Goal: Obtain resource: Download file/media

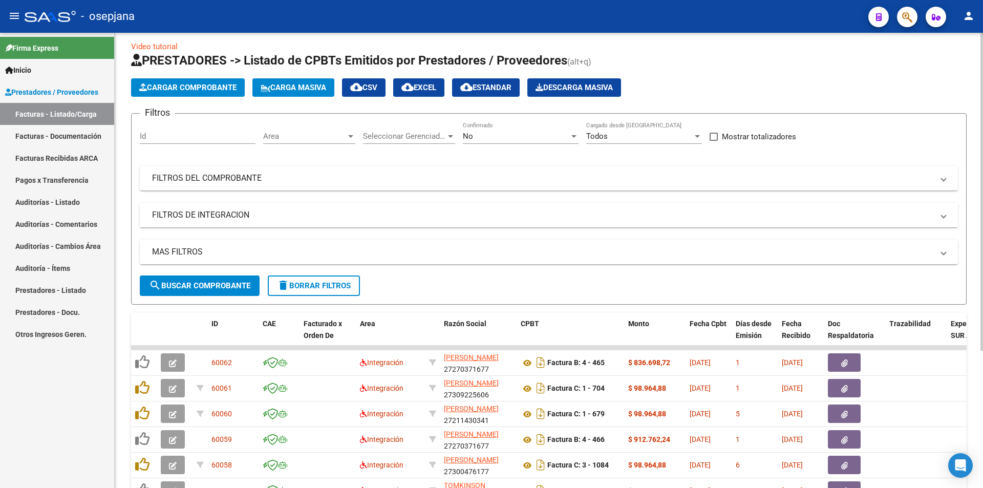
scroll to position [51, 0]
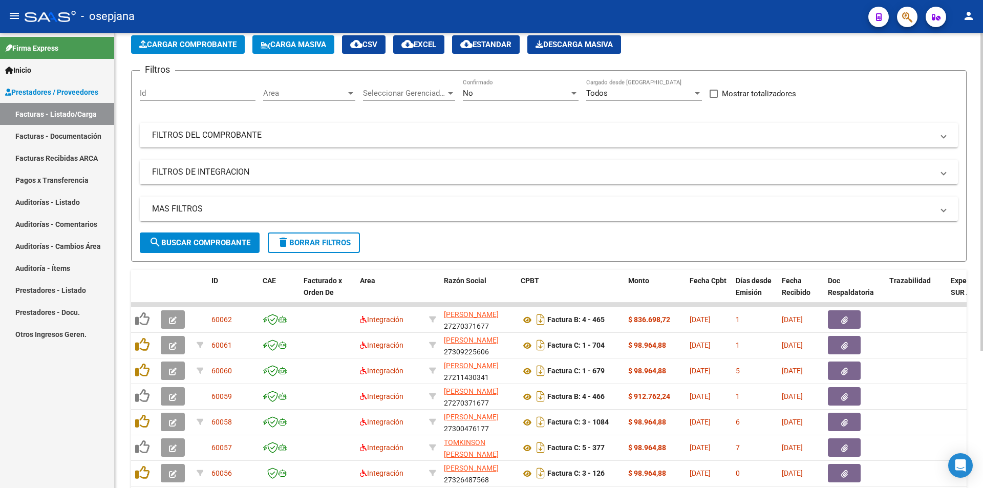
drag, startPoint x: 316, startPoint y: 75, endPoint x: 310, endPoint y: 81, distance: 8.7
click at [315, 75] on form "Filtros Id Area Area Seleccionar Gerenciador Seleccionar Gerenciador No Confirm…" at bounding box center [548, 165] width 835 height 191
click at [311, 89] on div "Area Area" at bounding box center [309, 90] width 92 height 22
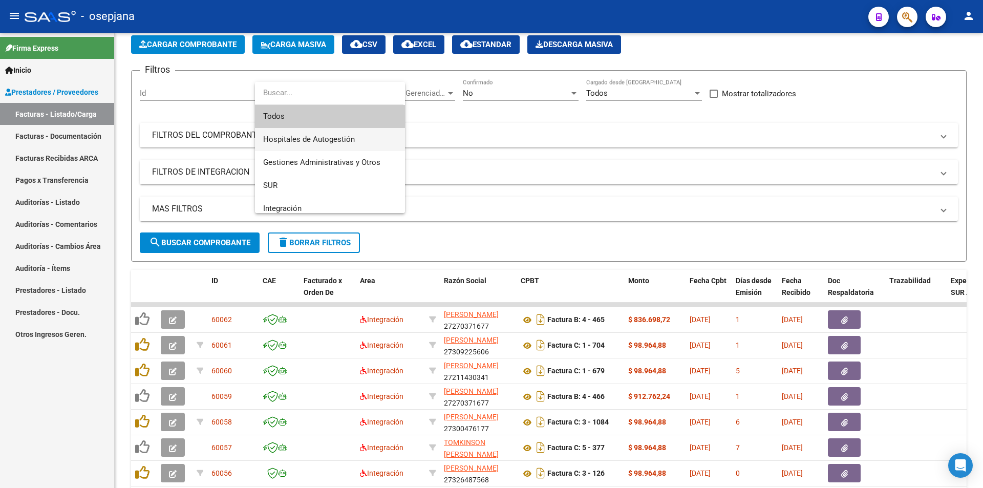
drag, startPoint x: 327, startPoint y: 134, endPoint x: 283, endPoint y: 182, distance: 65.2
click at [327, 134] on span "Hospitales de Autogestión" at bounding box center [330, 139] width 134 height 23
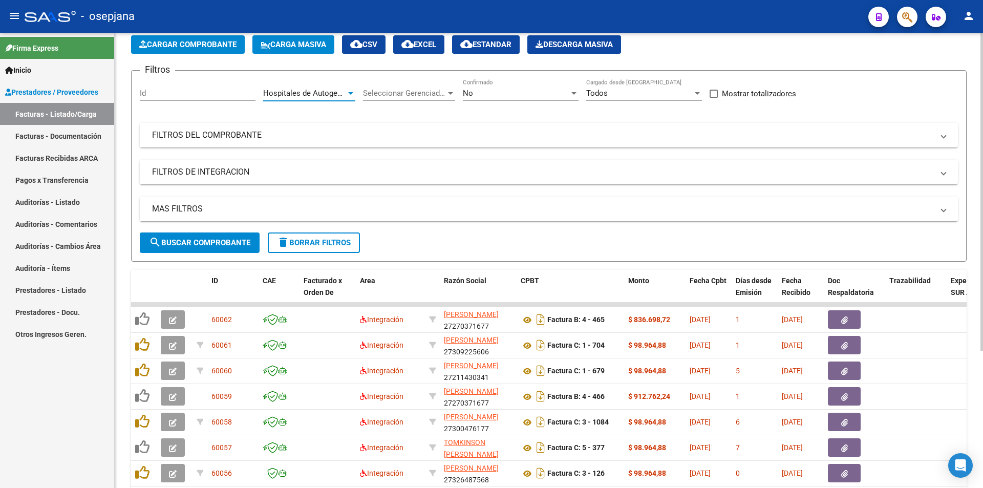
click at [243, 235] on button "search Buscar Comprobante" at bounding box center [200, 242] width 120 height 20
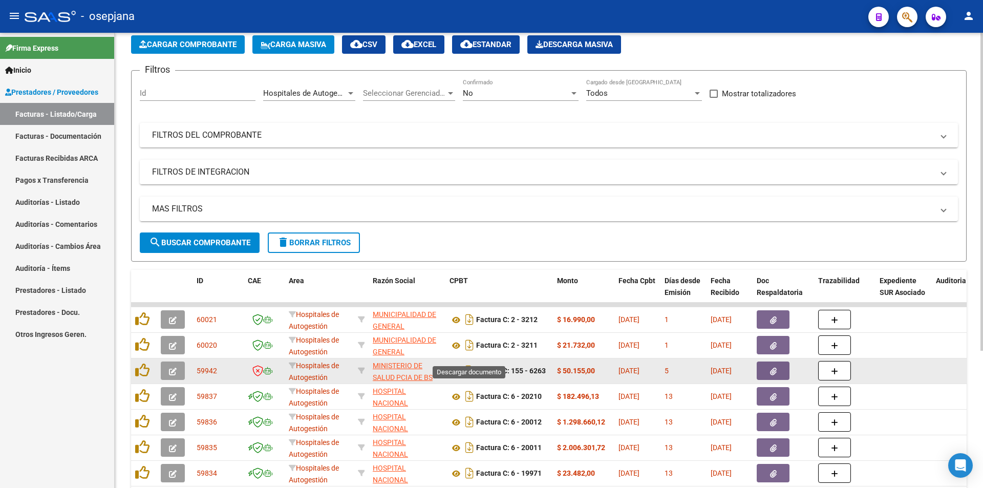
scroll to position [196, 0]
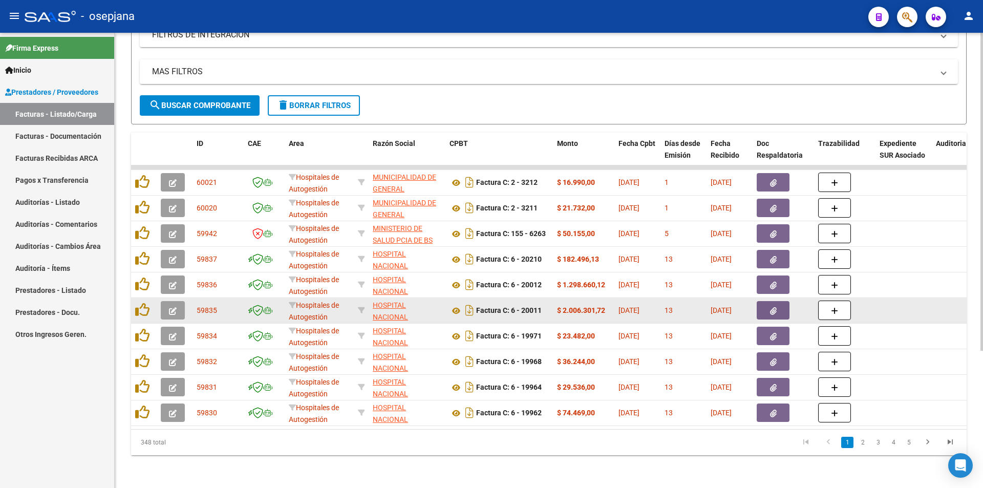
click at [785, 304] on button "button" at bounding box center [772, 310] width 33 height 18
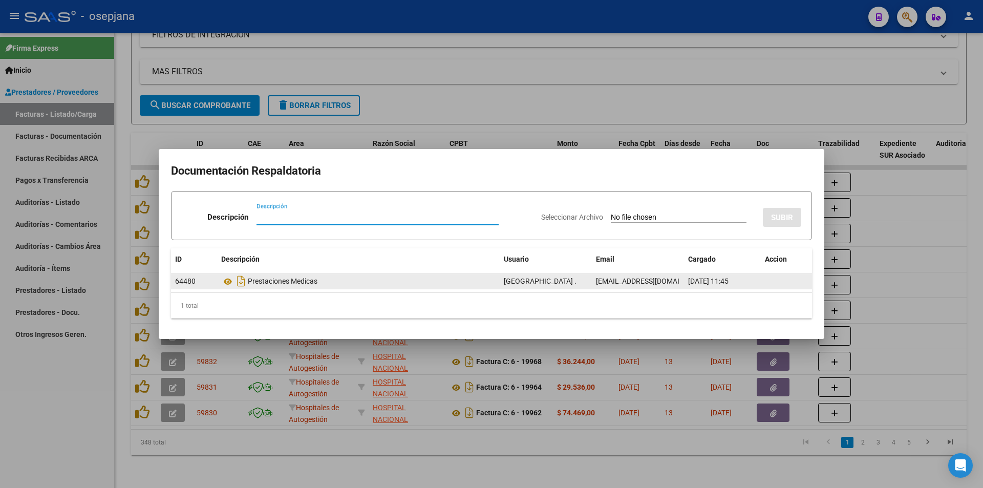
click at [221, 282] on datatable-body-cell "Prestaciones Medicas" at bounding box center [358, 281] width 282 height 15
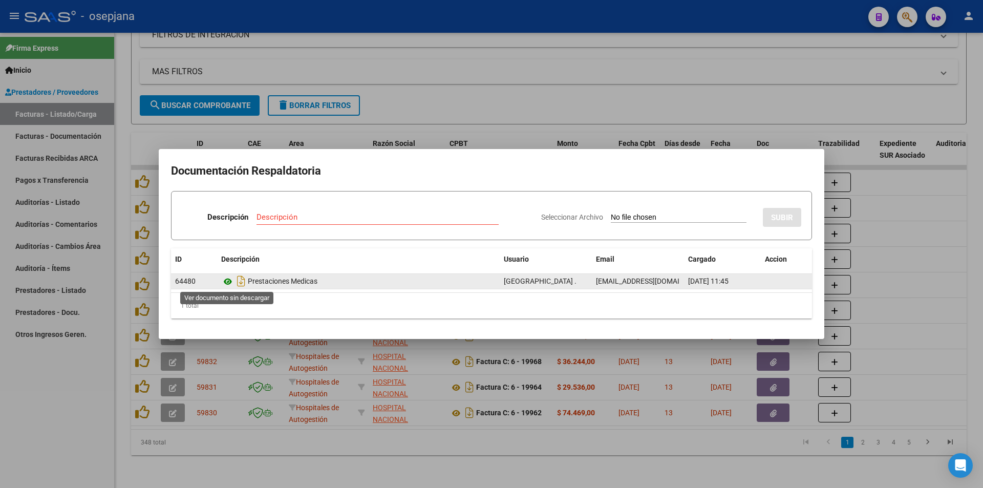
click at [223, 281] on icon at bounding box center [227, 281] width 13 height 12
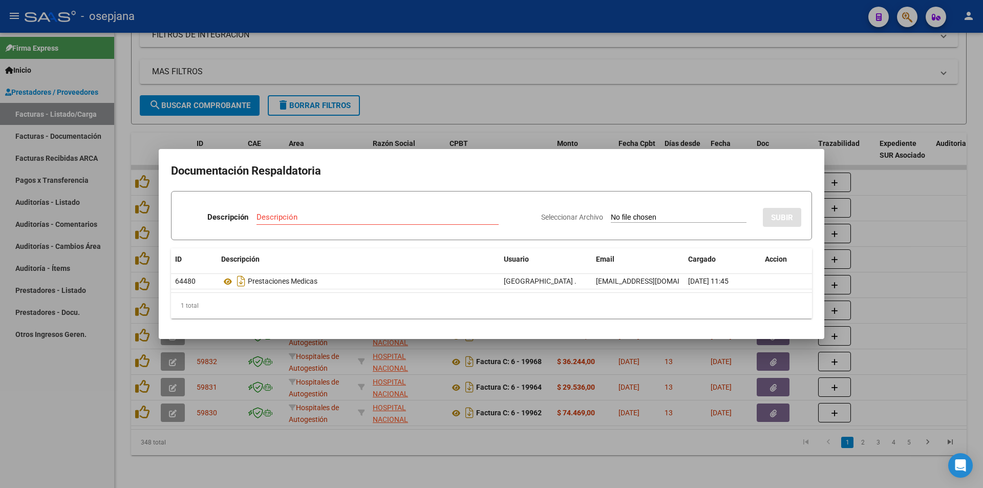
drag, startPoint x: 698, startPoint y: 135, endPoint x: 711, endPoint y: 212, distance: 77.9
click at [697, 136] on div at bounding box center [491, 244] width 983 height 488
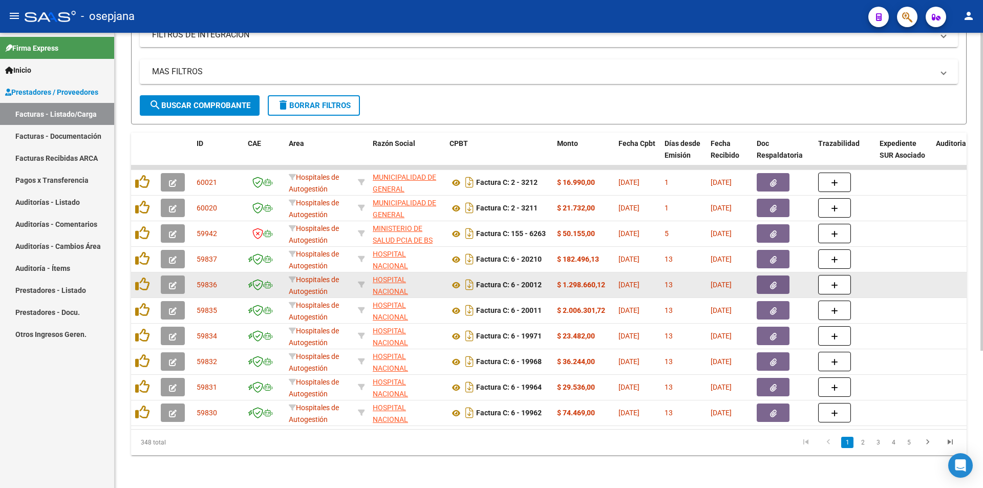
click at [764, 286] on button "button" at bounding box center [772, 284] width 33 height 18
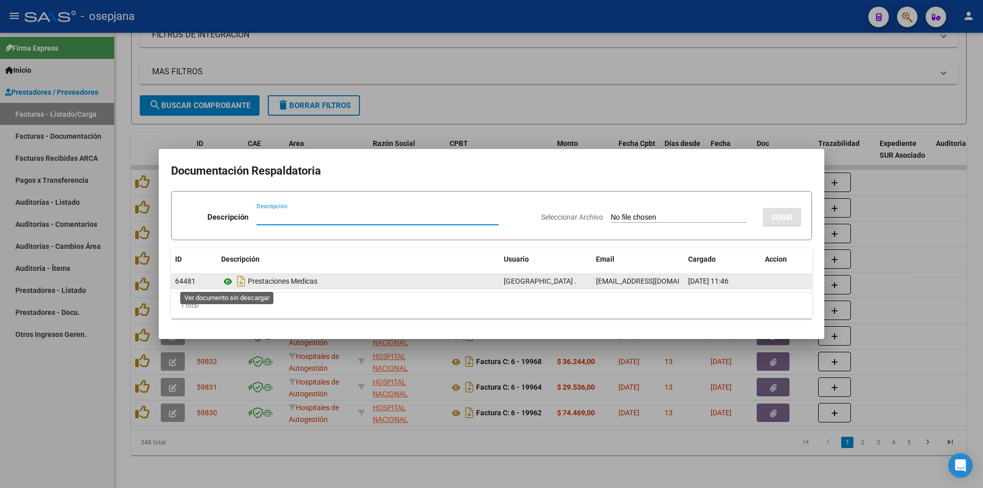
click at [227, 285] on icon at bounding box center [227, 281] width 13 height 12
